Goal: Task Accomplishment & Management: Manage account settings

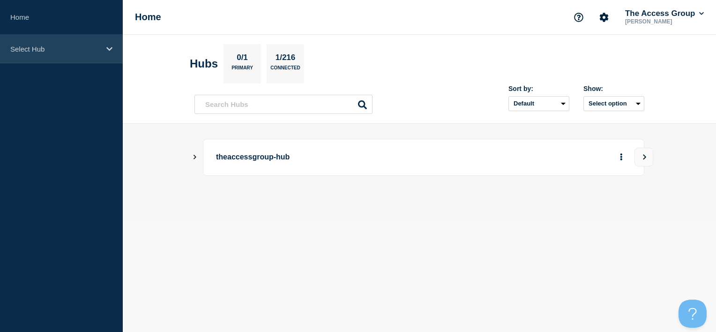
click at [45, 51] on p "Select Hub" at bounding box center [55, 49] width 90 height 8
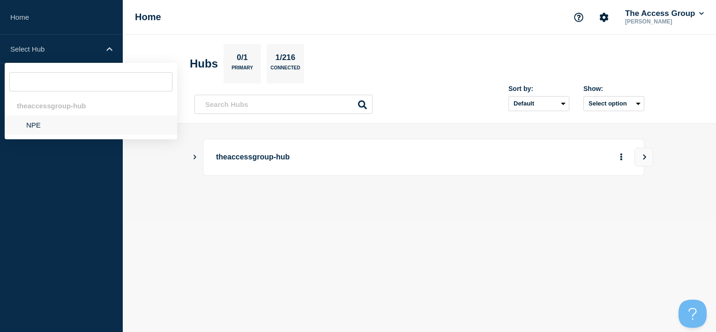
click at [50, 130] on li "NPE" at bounding box center [91, 124] width 172 height 19
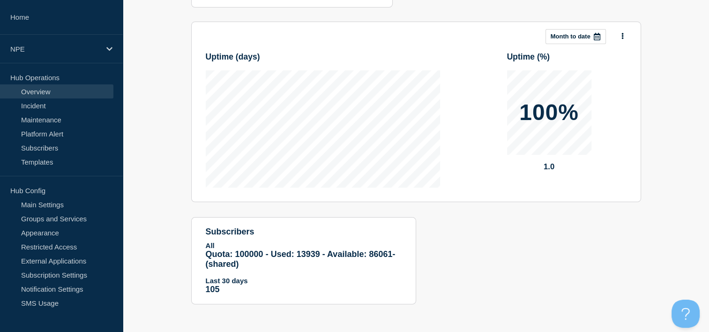
scroll to position [46, 0]
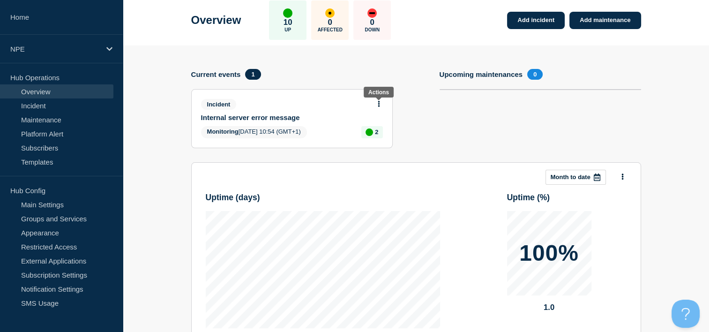
click at [376, 104] on button at bounding box center [379, 104] width 8 height 8
click at [387, 140] on link "Update incident" at bounding box center [378, 138] width 45 height 7
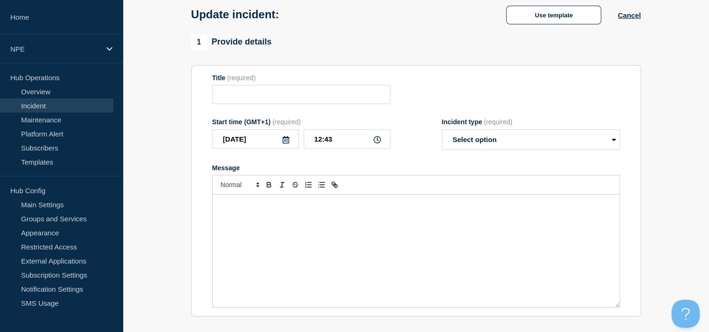
type input "Internal server error message"
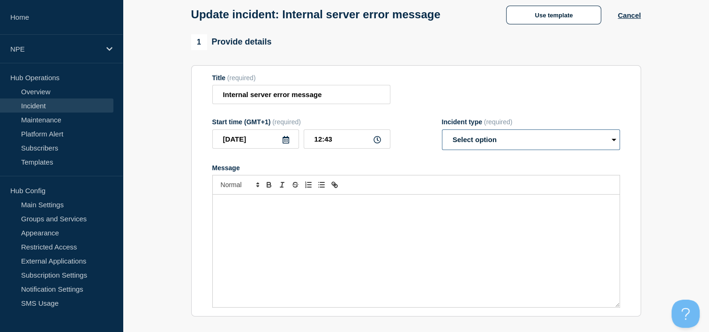
click at [485, 140] on select "Select option Investigating Identified Monitoring Resolved" at bounding box center [531, 139] width 178 height 21
select select "resolved"
click at [442, 132] on select "Select option Investigating Identified Monitoring Resolved" at bounding box center [531, 139] width 178 height 21
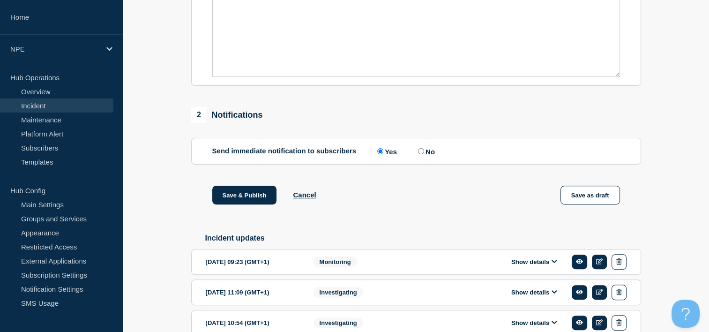
scroll to position [328, 0]
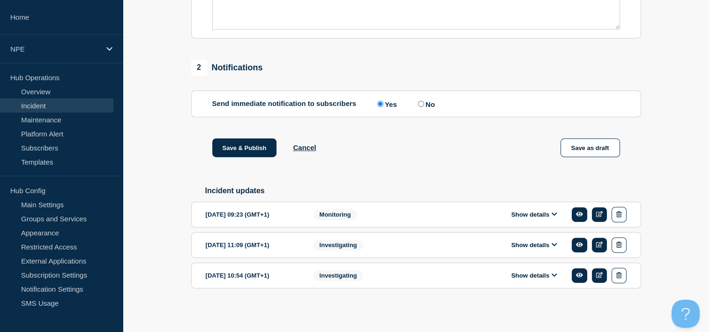
click at [548, 214] on button "Show details" at bounding box center [534, 214] width 52 height 8
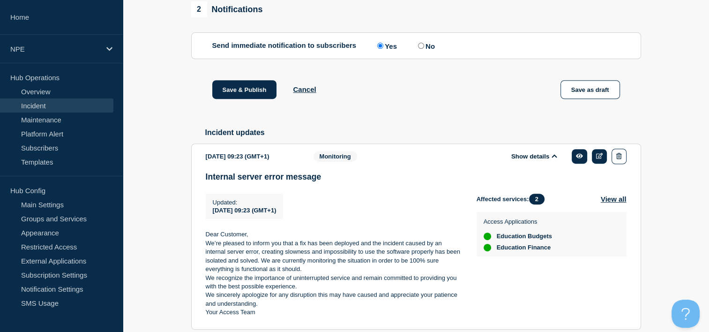
scroll to position [469, 0]
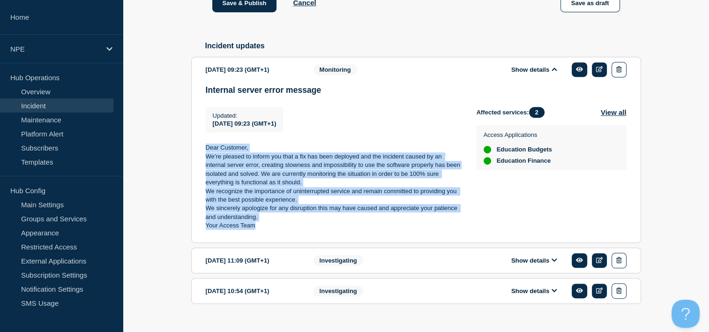
drag, startPoint x: 205, startPoint y: 154, endPoint x: 288, endPoint y: 229, distance: 111.8
click at [288, 229] on div "Dear Customer, We’re pleased to inform you that a fix has been deployed and the…" at bounding box center [334, 186] width 256 height 87
drag, startPoint x: 288, startPoint y: 229, endPoint x: 251, endPoint y: 195, distance: 49.4
copy div "Dear Customer, We’re pleased to inform you that a fix has been deployed and the…"
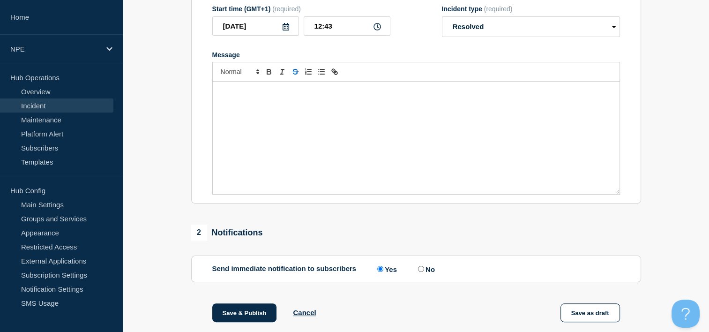
scroll to position [94, 0]
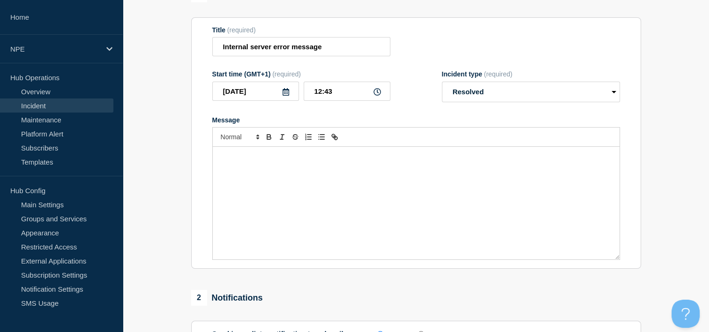
click at [267, 164] on div "Message" at bounding box center [416, 203] width 407 height 112
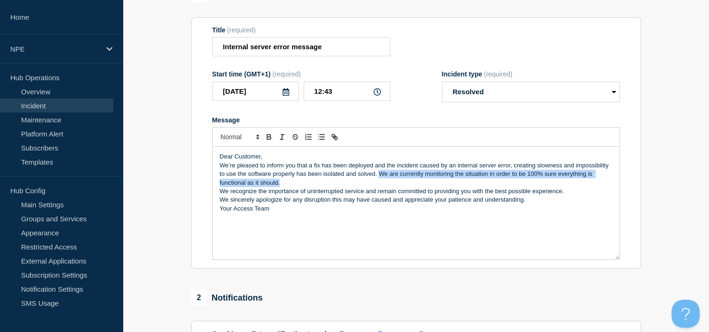
drag, startPoint x: 378, startPoint y: 178, endPoint x: 386, endPoint y: 184, distance: 10.4
click at [386, 184] on p "We’re pleased to inform you that a fix has been deployed and the incident cause…" at bounding box center [416, 174] width 393 height 26
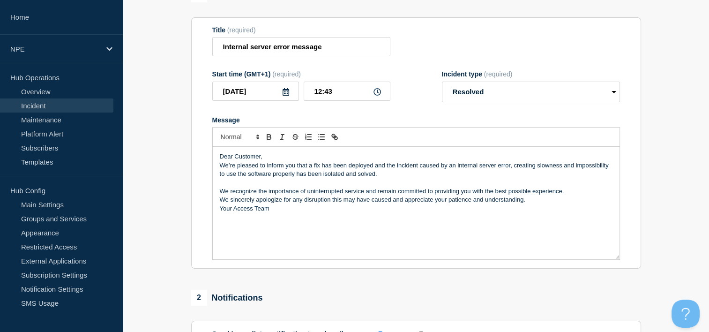
click at [312, 168] on p "We’re pleased to inform you that a fix has been deployed and the incident cause…" at bounding box center [416, 169] width 393 height 17
drag, startPoint x: 427, startPoint y: 168, endPoint x: 466, endPoint y: 175, distance: 40.1
click at [466, 175] on p "We’re pleased to inform you that the fix deployed solved entirely the incident …" at bounding box center [416, 169] width 393 height 17
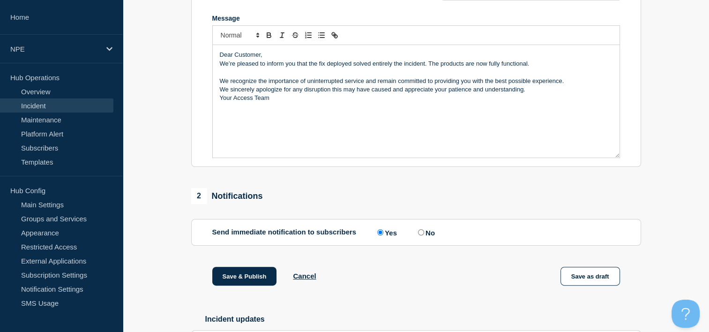
scroll to position [141, 0]
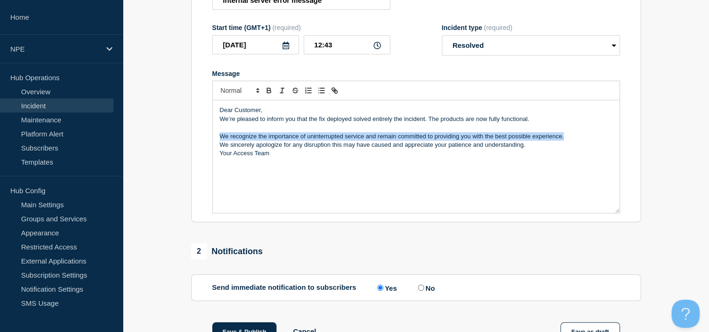
drag, startPoint x: 567, startPoint y: 139, endPoint x: 218, endPoint y: 139, distance: 349.0
click at [218, 139] on div "Dear Customer, We’re pleased to inform you that the fix deployed solved entirel…" at bounding box center [416, 156] width 407 height 112
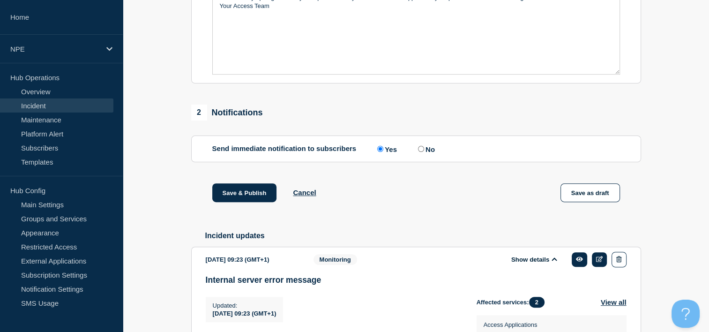
scroll to position [281, 0]
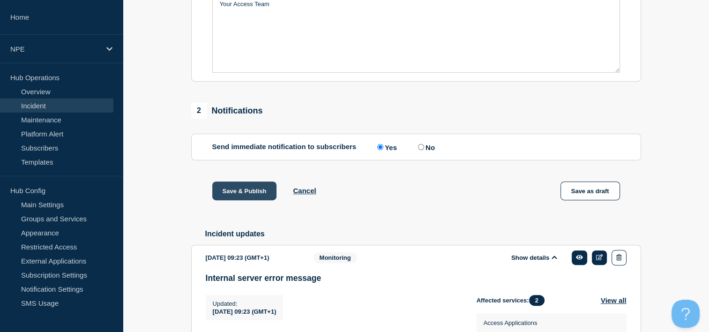
click at [251, 195] on button "Save & Publish" at bounding box center [244, 190] width 65 height 19
